Goal: Information Seeking & Learning: Compare options

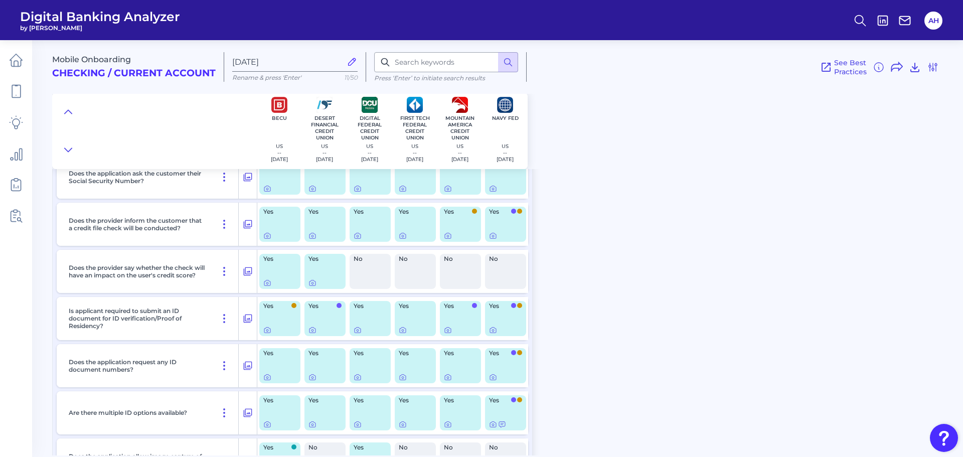
scroll to position [4163, 0]
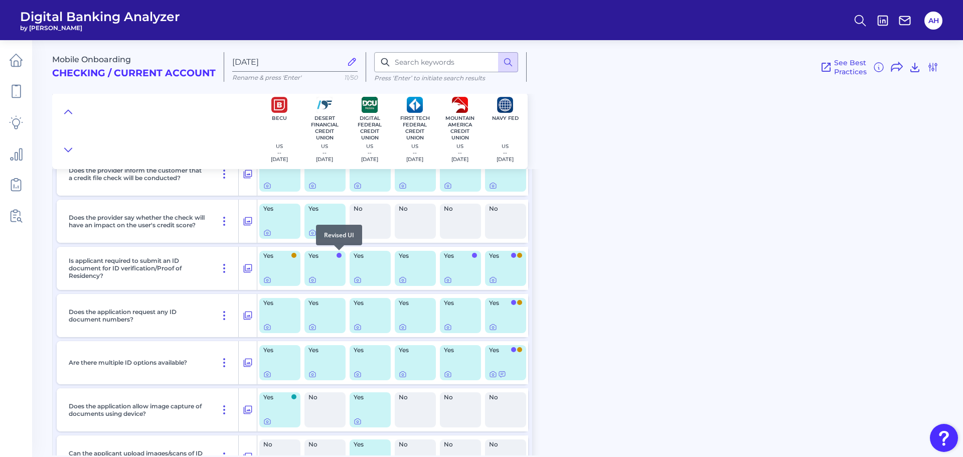
click at [339, 256] on span at bounding box center [339, 255] width 5 height 5
click at [857, 66] on span "See Best Practices" at bounding box center [850, 67] width 33 height 18
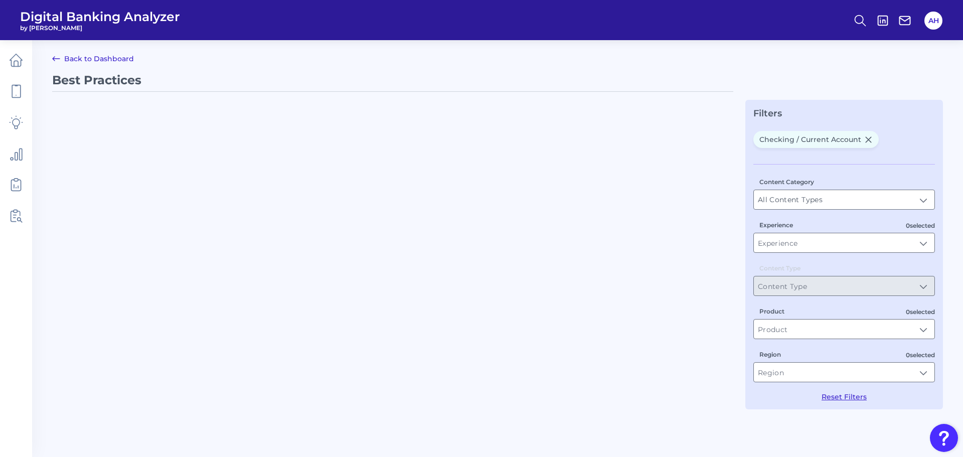
type input "Best Practices"
type input "Checking / Current Account"
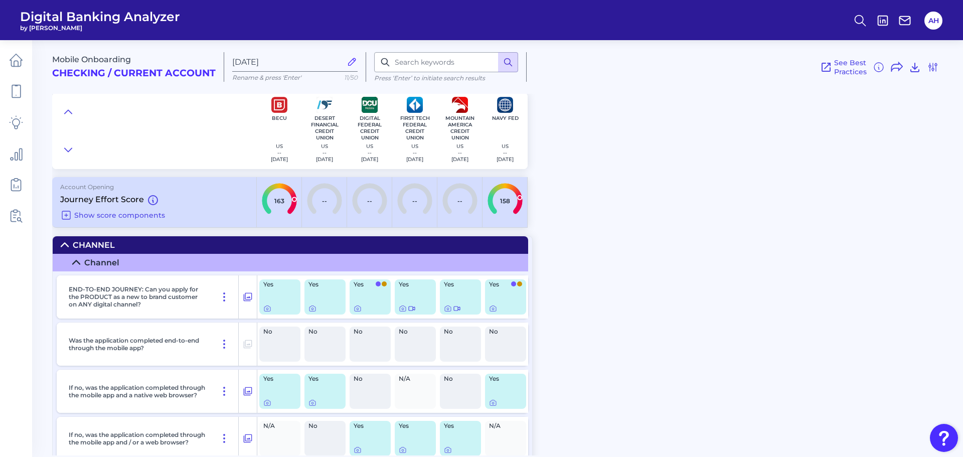
click at [511, 63] on icon at bounding box center [508, 62] width 10 height 10
click at [279, 61] on input "Jan 28 2025" at bounding box center [286, 62] width 109 height 10
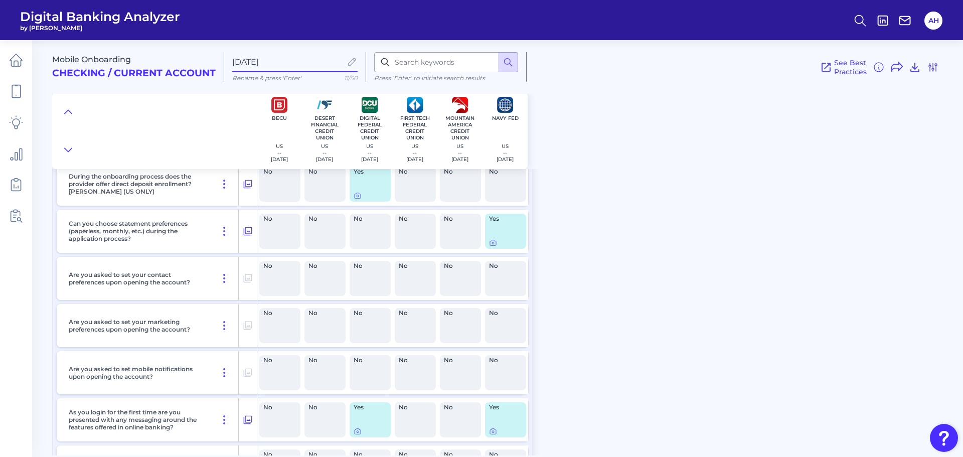
scroll to position [8450, 0]
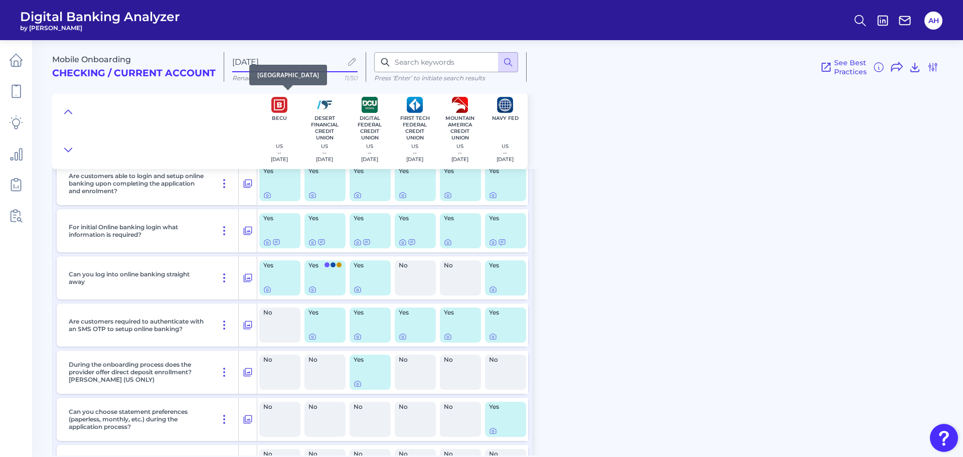
click at [281, 113] on div "BECU US -- 2024-09-03" at bounding box center [279, 131] width 45 height 76
click at [23, 89] on icon at bounding box center [16, 91] width 14 height 14
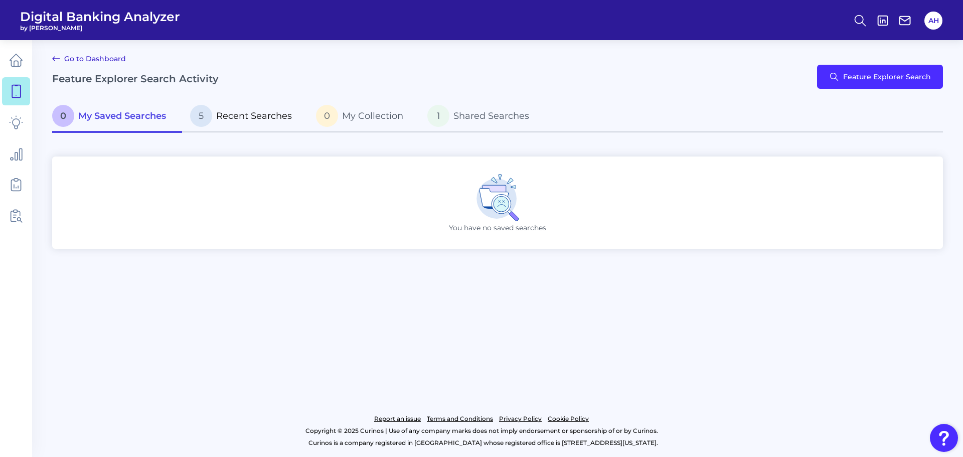
click at [282, 123] on p "5 Recent Searches" at bounding box center [241, 116] width 102 height 22
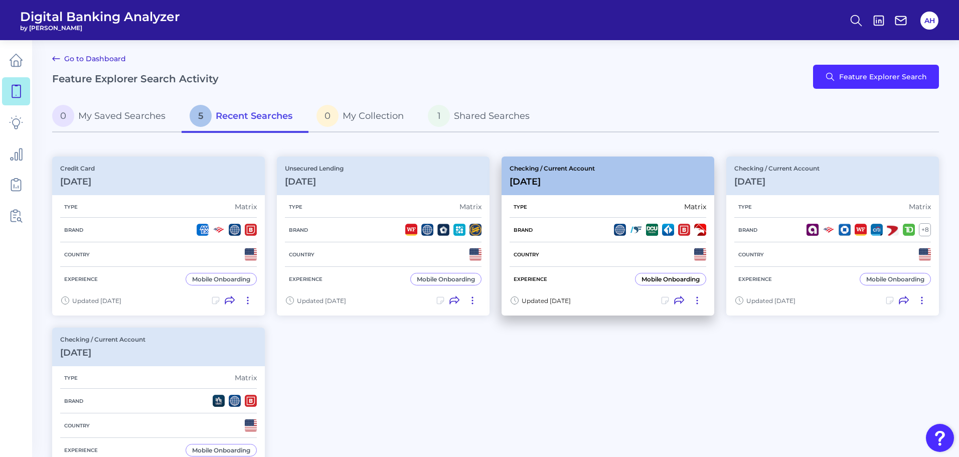
click at [700, 303] on icon at bounding box center [697, 300] width 10 height 10
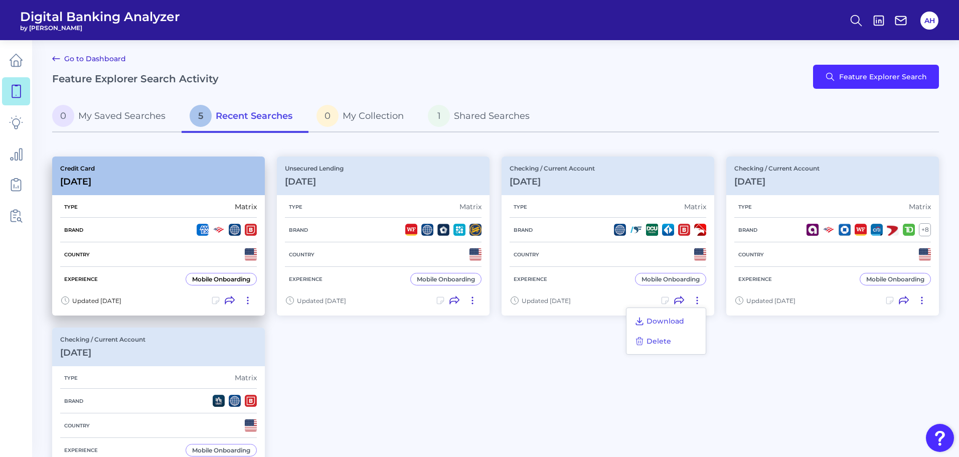
click at [248, 299] on icon at bounding box center [248, 300] width 10 height 10
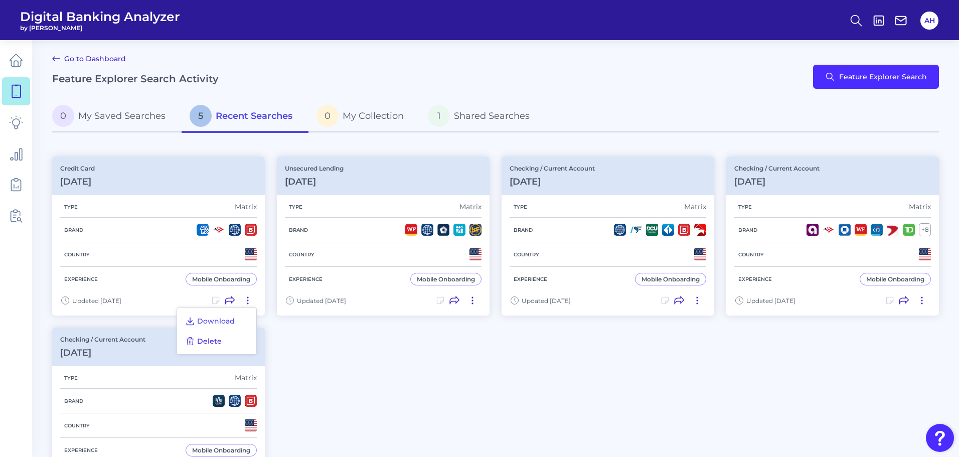
click at [211, 345] on span "Delete" at bounding box center [209, 341] width 25 height 9
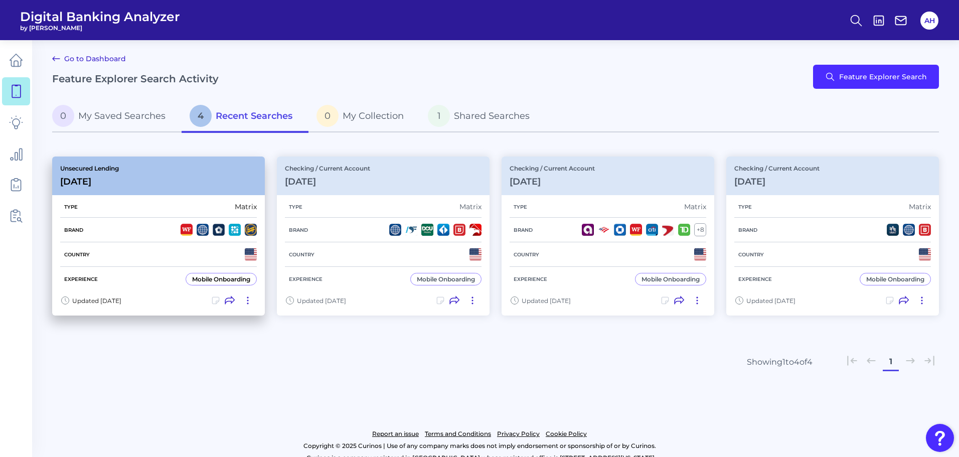
click at [250, 299] on icon at bounding box center [248, 300] width 10 height 10
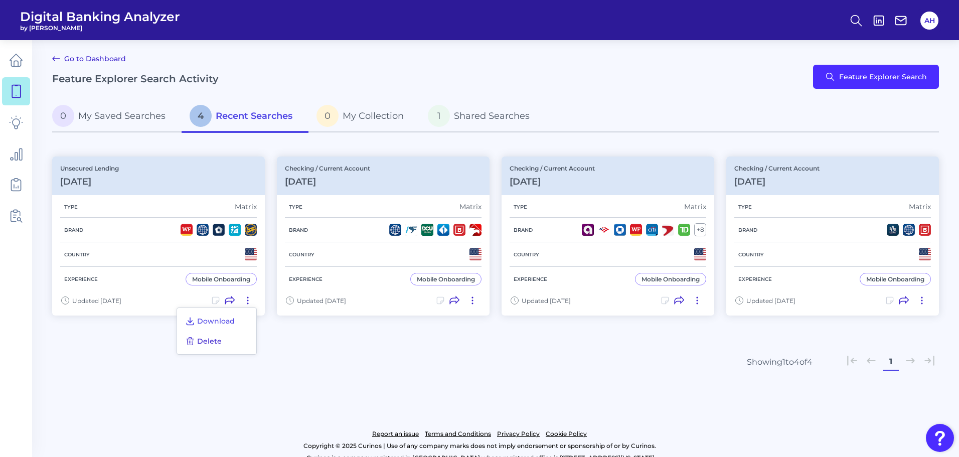
click at [210, 339] on span "Delete" at bounding box center [209, 341] width 25 height 9
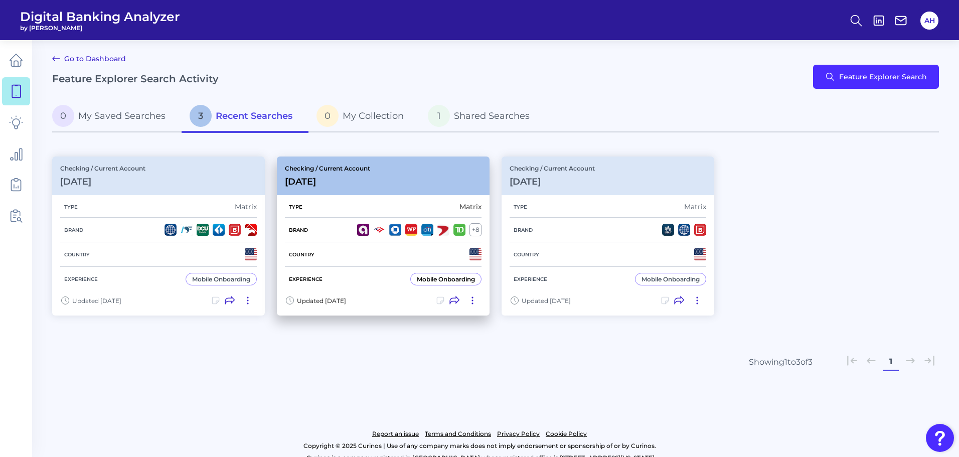
click at [471, 304] on icon at bounding box center [472, 300] width 10 height 10
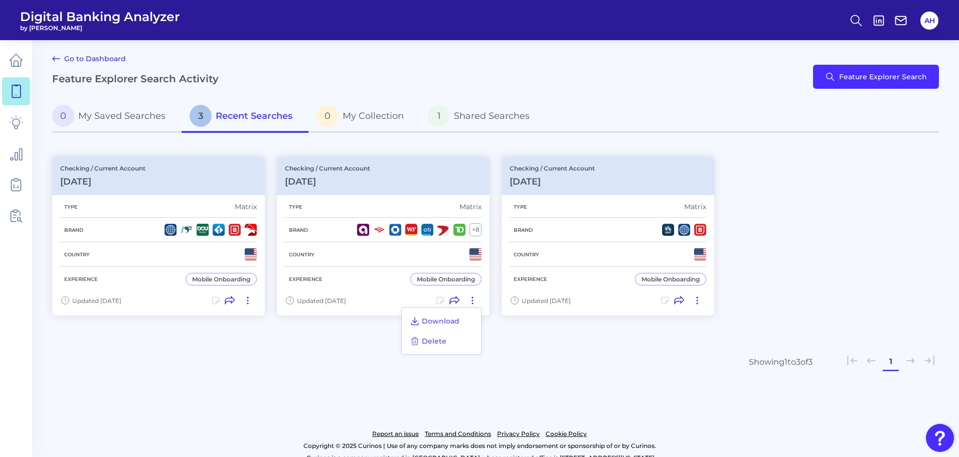
drag, startPoint x: 471, startPoint y: 304, endPoint x: 418, endPoint y: 341, distance: 64.3
click at [418, 341] on icon at bounding box center [414, 342] width 7 height 8
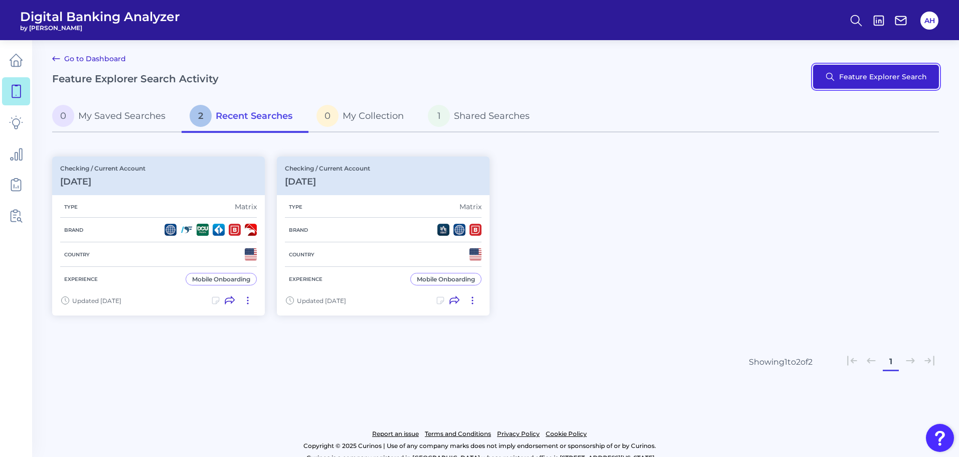
click at [856, 82] on button "Feature Explorer Search" at bounding box center [876, 77] width 126 height 24
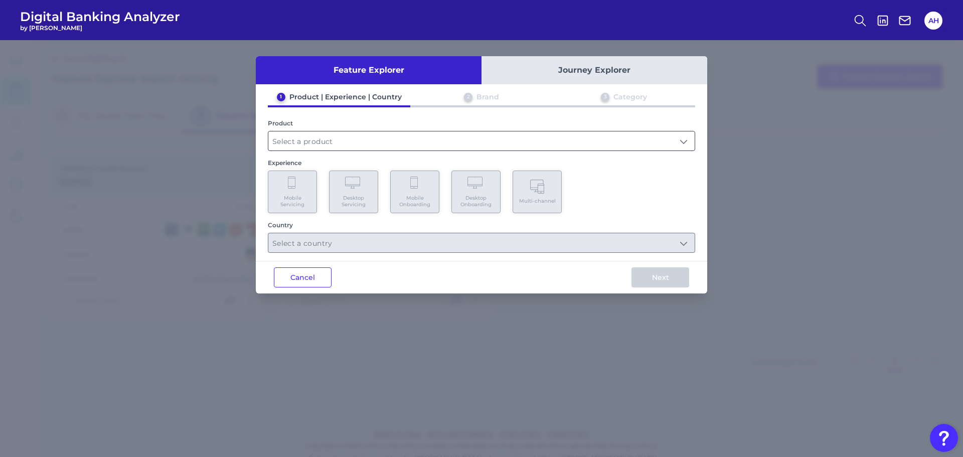
click at [274, 139] on input "text" at bounding box center [481, 140] width 426 height 19
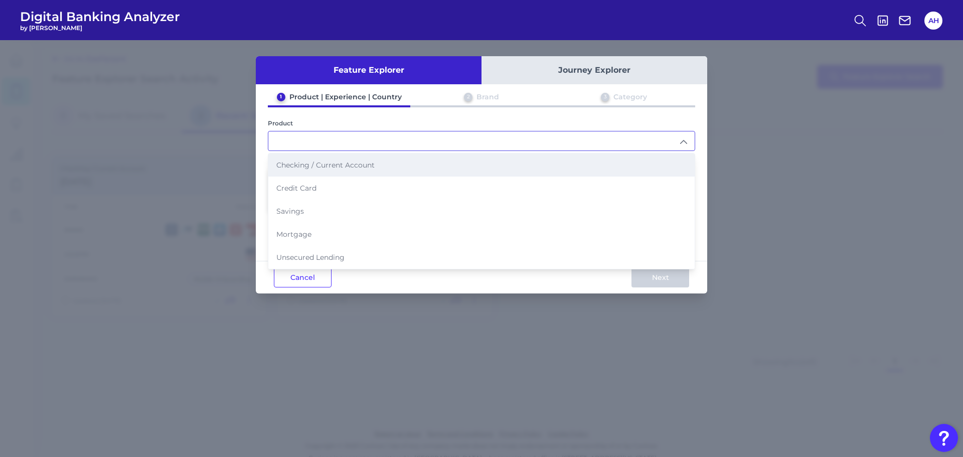
click at [303, 158] on li "Checking / Current Account" at bounding box center [481, 164] width 426 height 23
type input "Checking / Current Account"
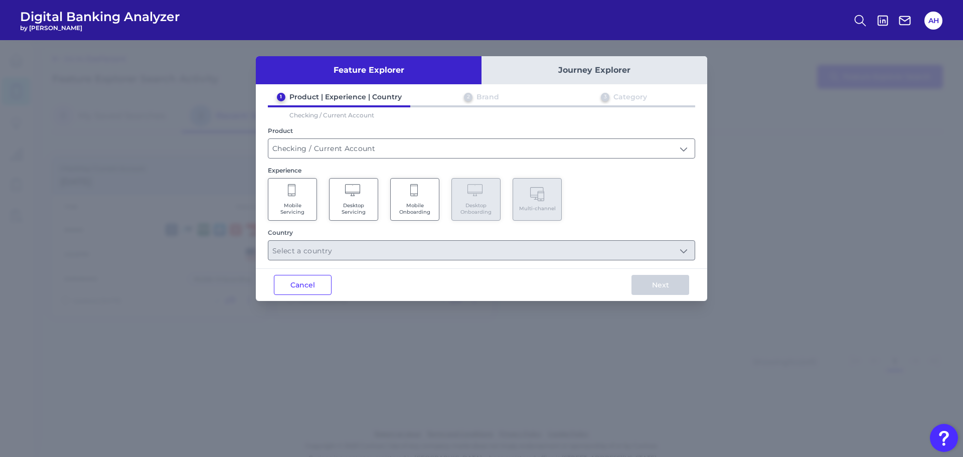
click at [418, 193] on icon at bounding box center [414, 191] width 9 height 14
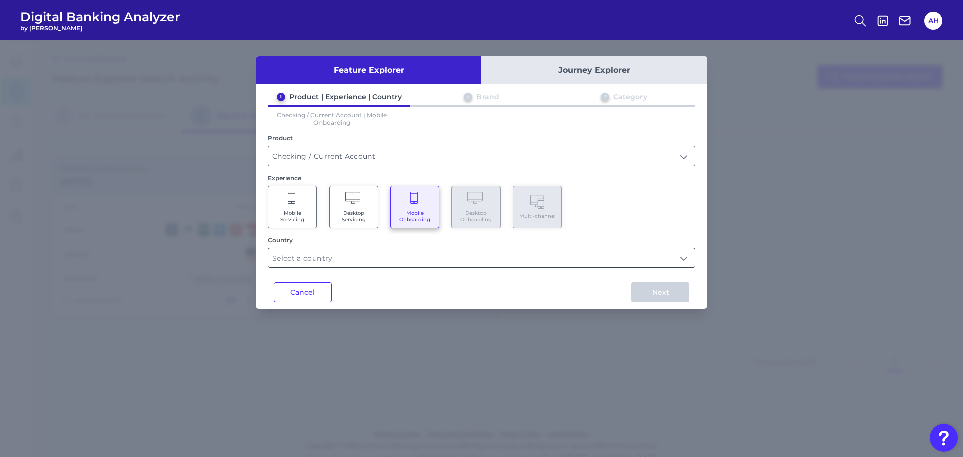
click at [383, 259] on input "text" at bounding box center [481, 257] width 426 height 19
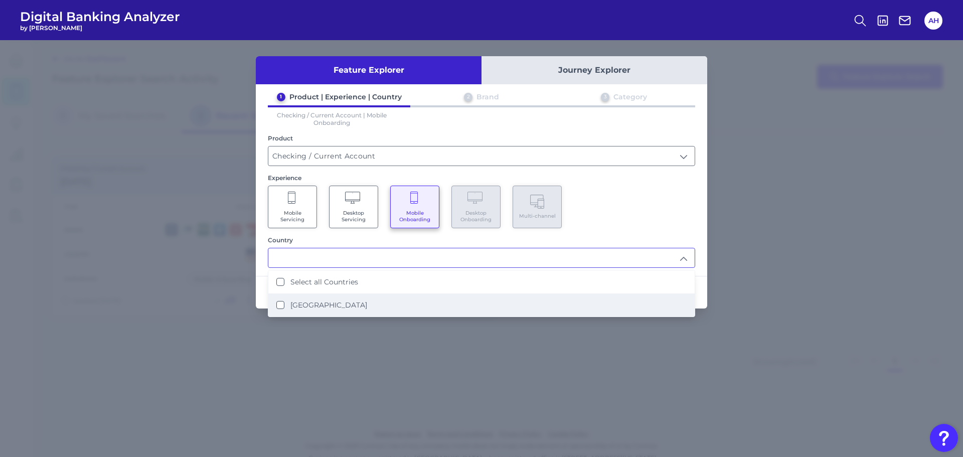
click at [305, 305] on label "United States" at bounding box center [328, 304] width 77 height 9
type input "Select all Countries"
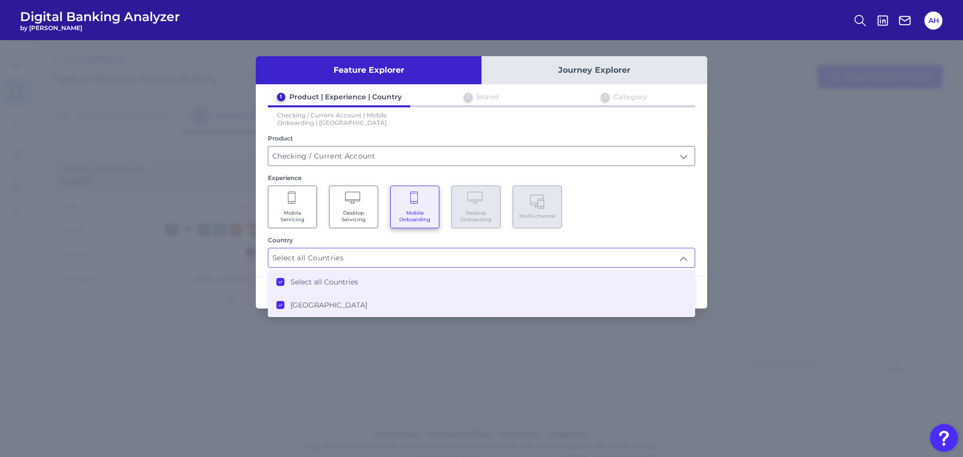
scroll to position [1, 0]
click at [622, 205] on div "Mobile Servicing Desktop Servicing Mobile Onboarding Desktop Onboarding Multi-c…" at bounding box center [481, 207] width 427 height 43
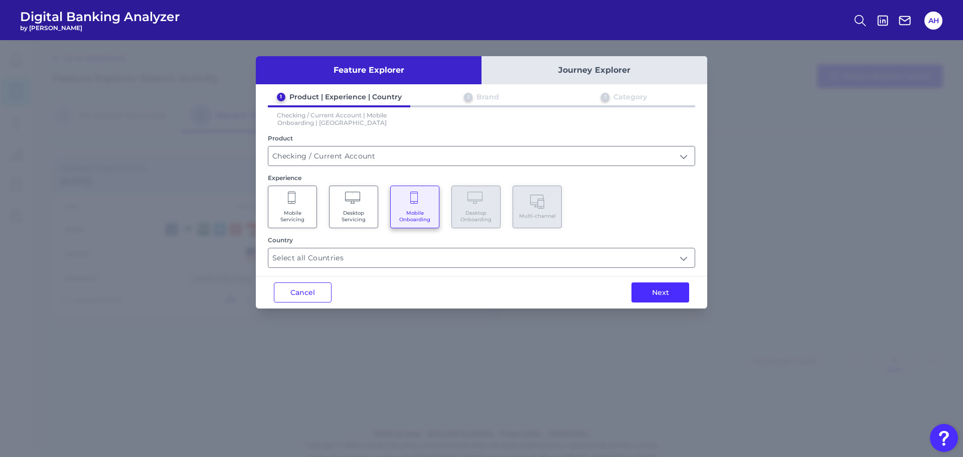
click at [653, 297] on button "Next" at bounding box center [661, 292] width 58 height 20
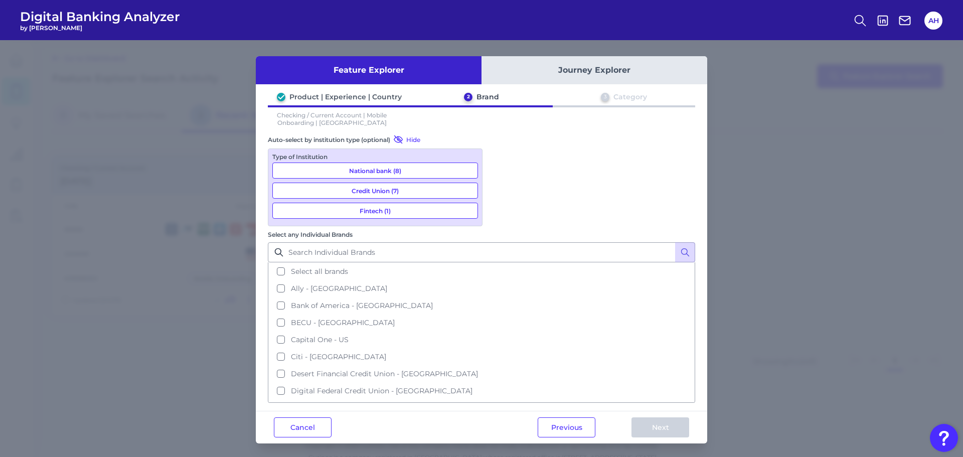
click at [399, 194] on button "Credit Union (7)" at bounding box center [375, 191] width 206 height 16
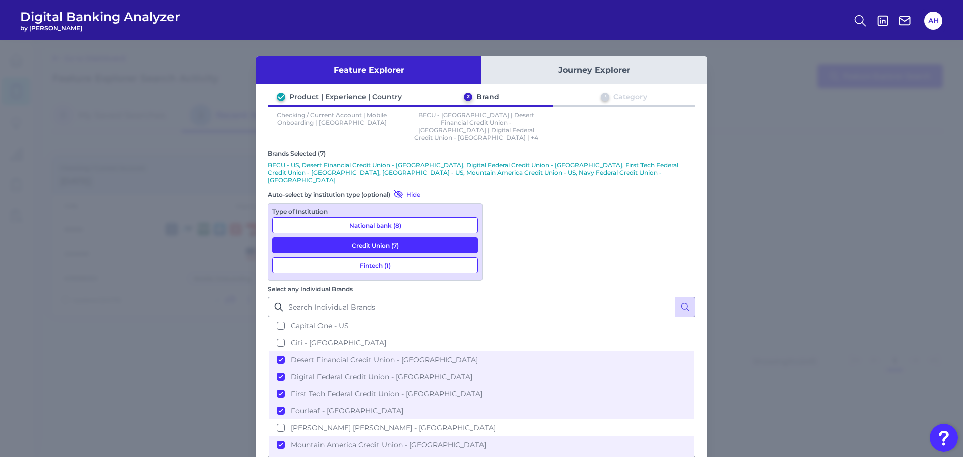
scroll to position [100, 0]
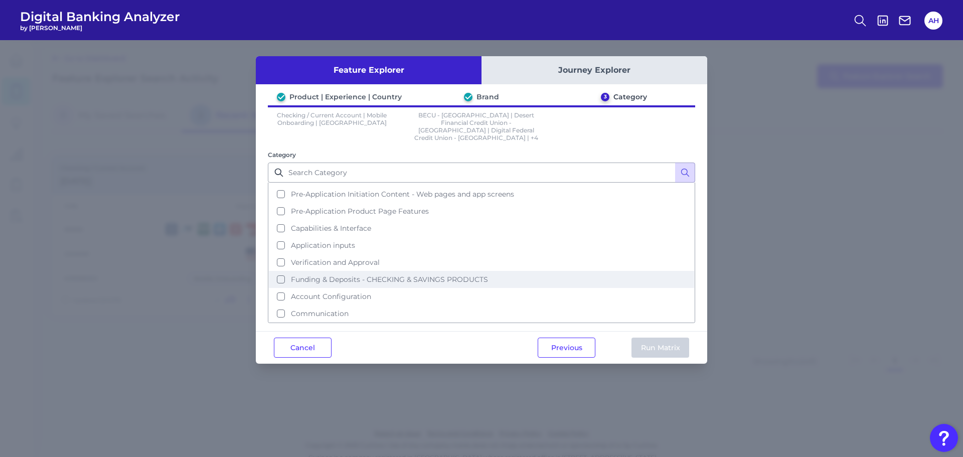
scroll to position [0, 0]
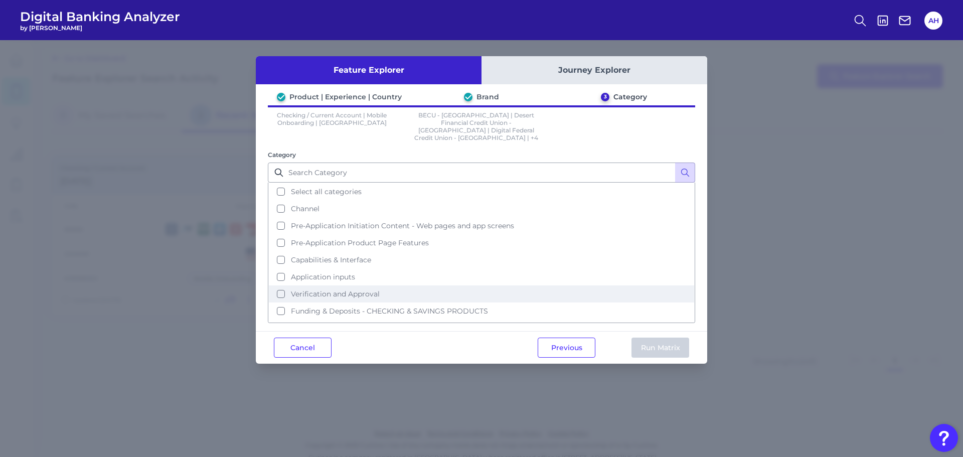
click at [280, 285] on button "Verification and Approval" at bounding box center [481, 293] width 425 height 17
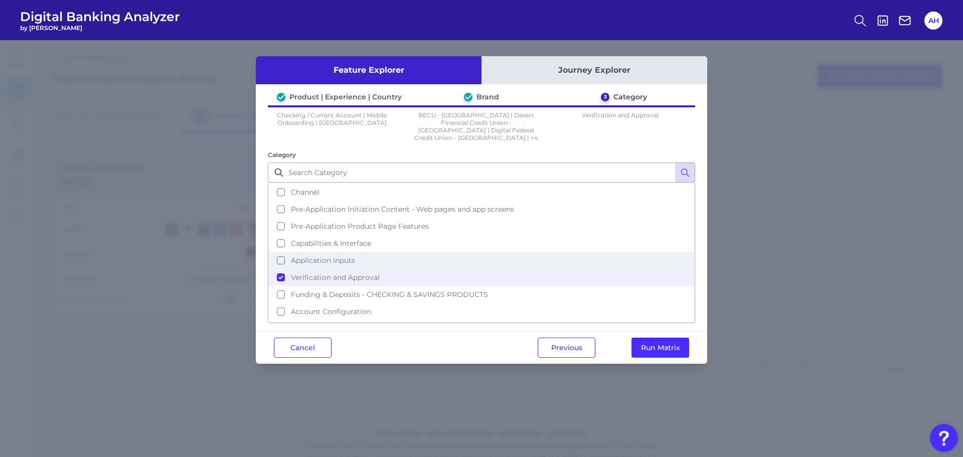
scroll to position [32, 0]
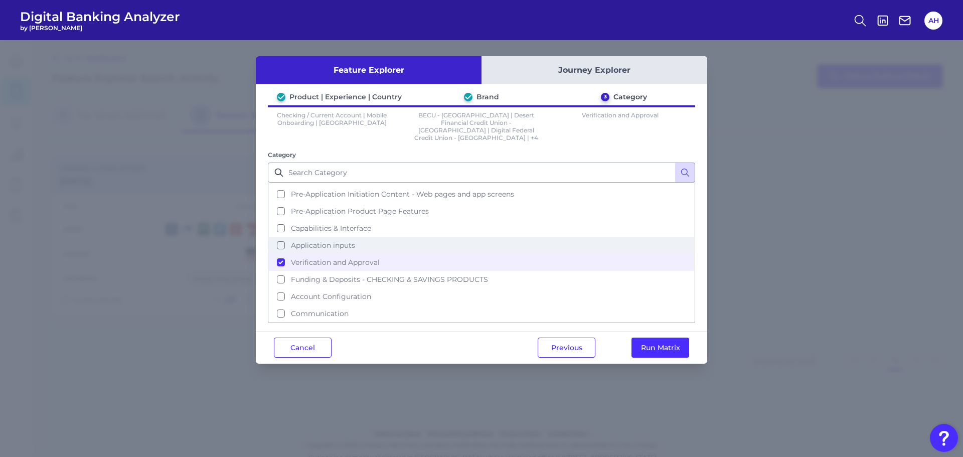
click at [279, 241] on button "Application inputs" at bounding box center [481, 245] width 425 height 17
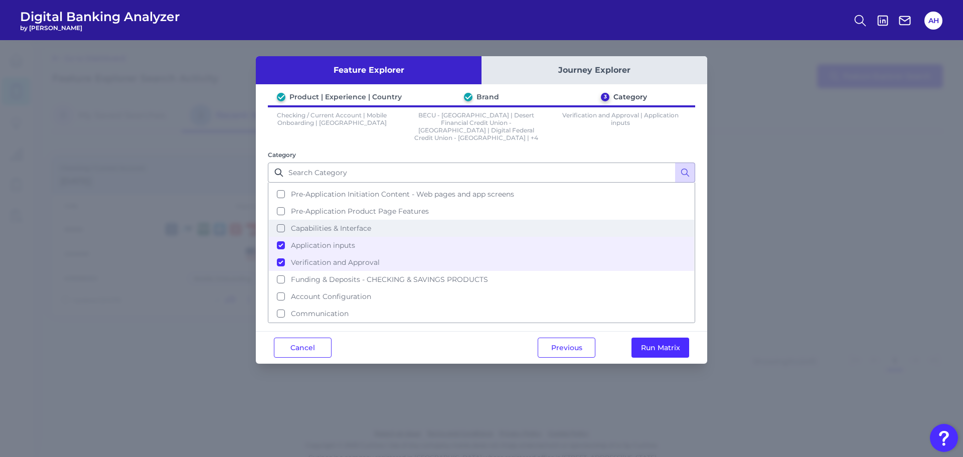
click at [278, 220] on button "Capabilities & Interface" at bounding box center [481, 228] width 425 height 17
click at [645, 339] on button "Run Matrix" at bounding box center [661, 348] width 58 height 20
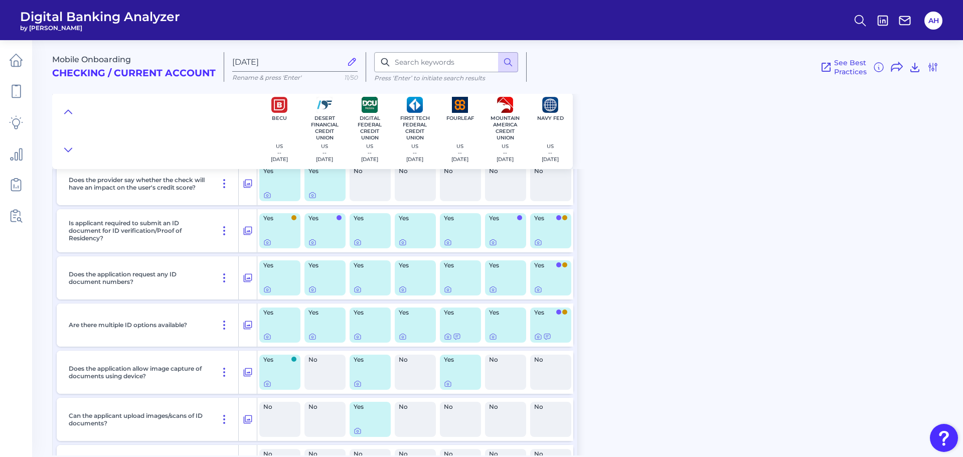
scroll to position [2458, 0]
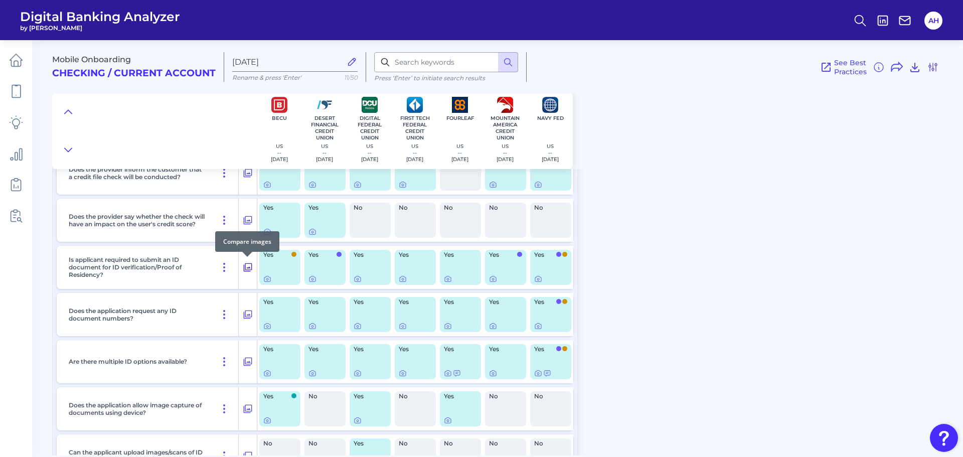
click at [246, 269] on icon at bounding box center [248, 267] width 10 height 12
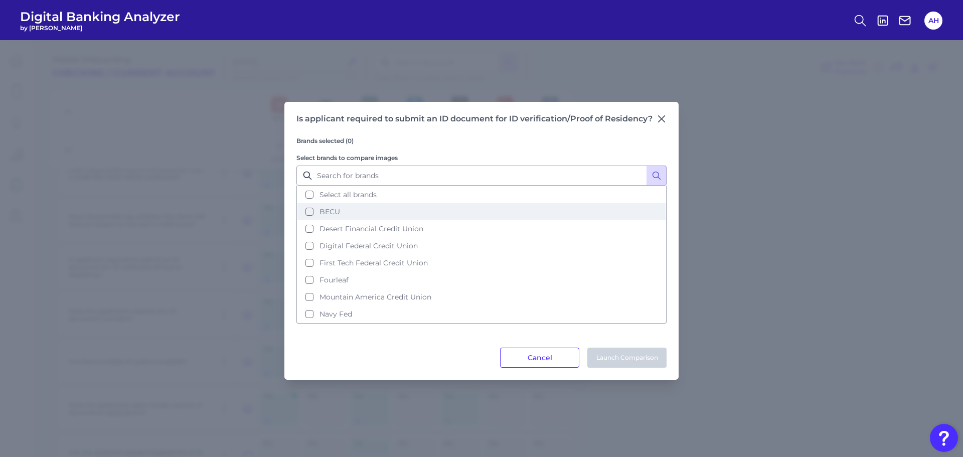
click at [306, 212] on button "BECU" at bounding box center [481, 211] width 368 height 17
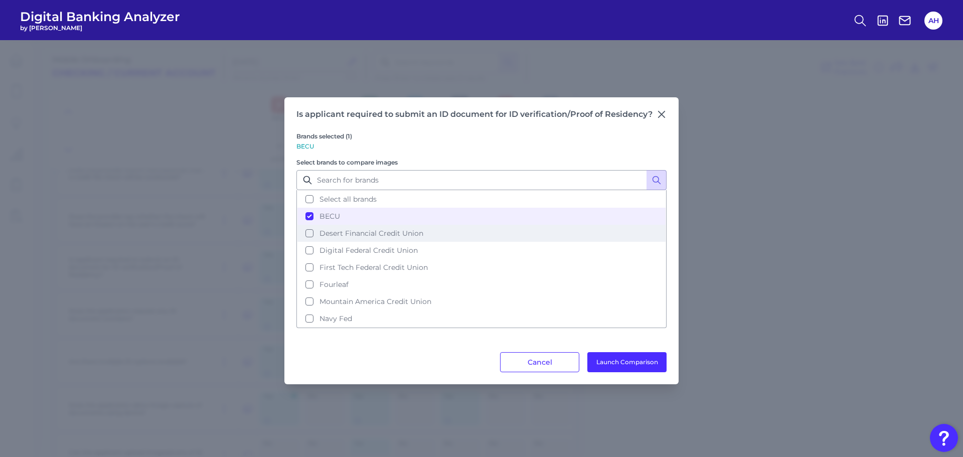
click at [306, 230] on button "Desert Financial Credit Union" at bounding box center [481, 233] width 368 height 17
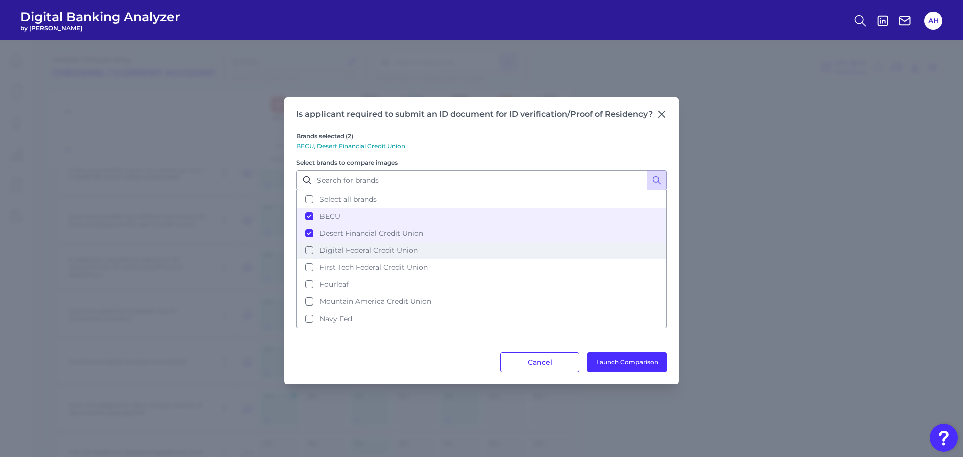
click at [313, 251] on button "Digital Federal Credit Union" at bounding box center [481, 250] width 368 height 17
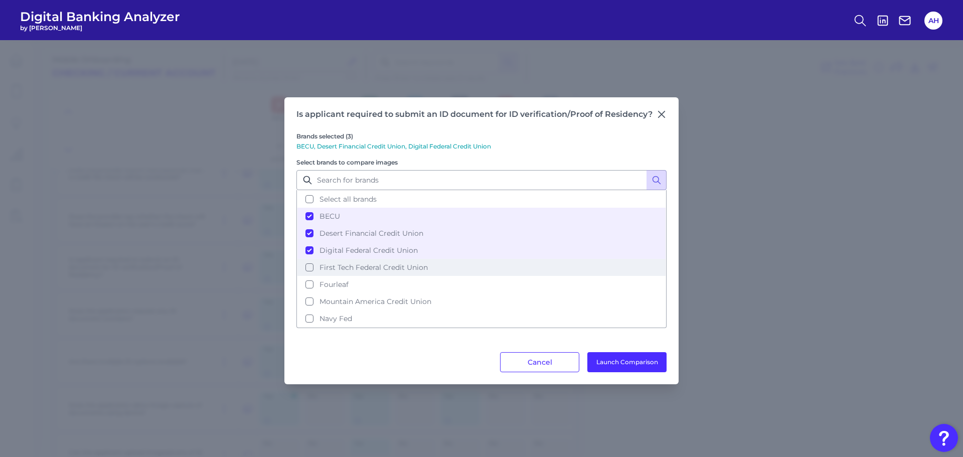
click at [311, 273] on button "First Tech Federal Credit Union" at bounding box center [481, 267] width 368 height 17
click at [600, 358] on button "Launch Comparison" at bounding box center [626, 362] width 79 height 20
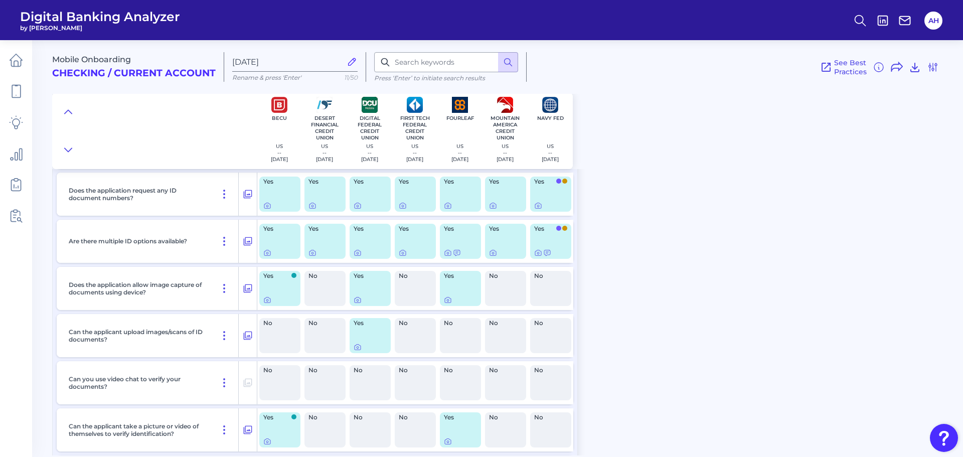
scroll to position [2608, 0]
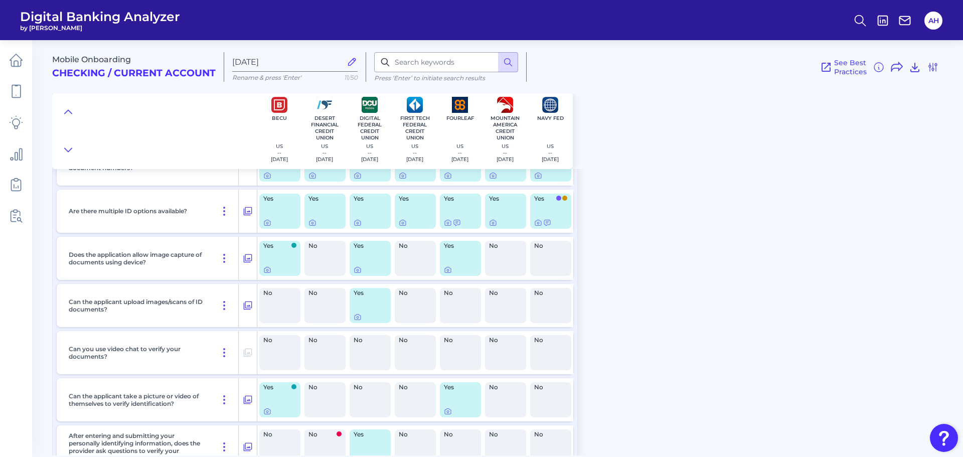
drag, startPoint x: 279, startPoint y: 271, endPoint x: 868, endPoint y: 270, distance: 588.9
click at [868, 270] on div "Mobile Onboarding Checking / Current Account Oct 03 2025 Rename & press 'Enter'…" at bounding box center [507, 244] width 911 height 423
click at [311, 223] on icon at bounding box center [312, 223] width 8 height 8
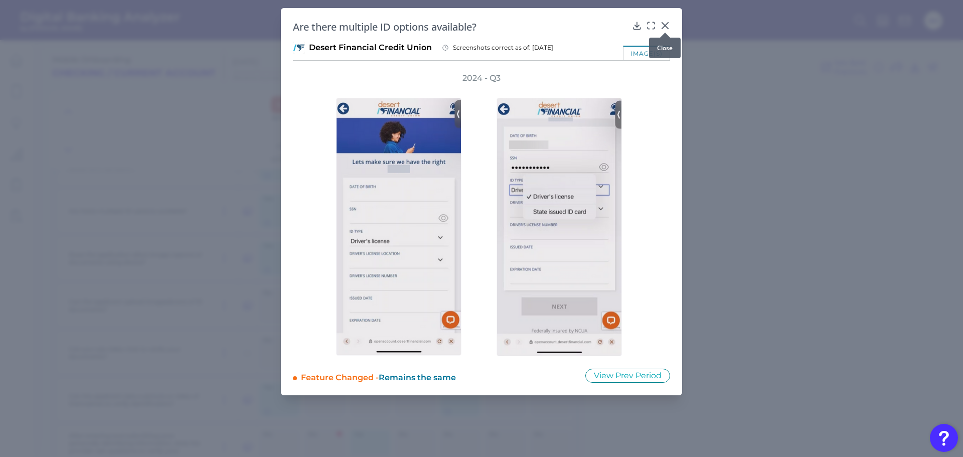
click at [663, 29] on div at bounding box center [665, 33] width 10 height 10
click at [671, 25] on div "Are there multiple ID options available? Desert Financial Credit Union Screensh…" at bounding box center [481, 201] width 401 height 387
click at [662, 24] on icon at bounding box center [665, 26] width 10 height 10
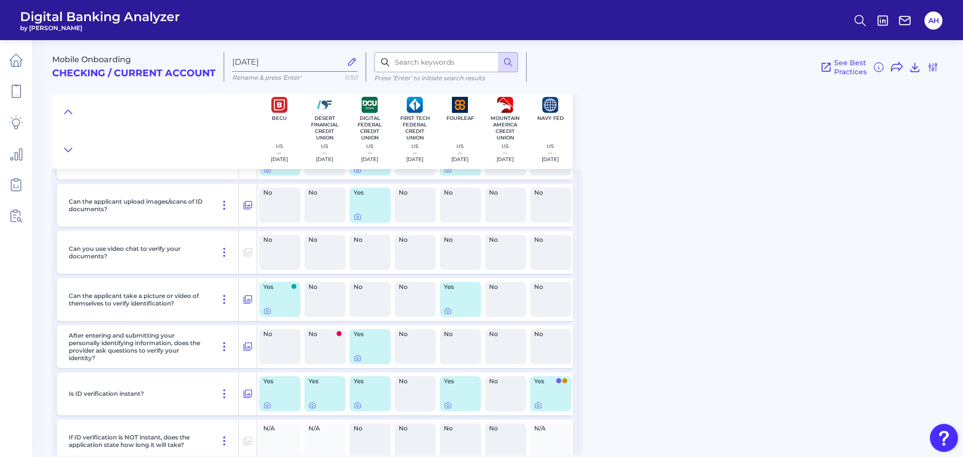
scroll to position [2658, 0]
